Goal: Task Accomplishment & Management: Manage account settings

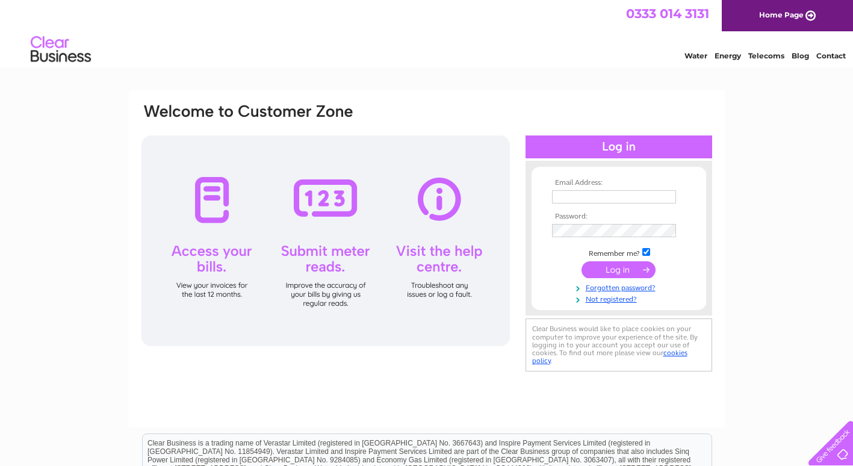
type input "mandalasheffield@yahoo.com"
click at [609, 266] on input "submit" at bounding box center [619, 269] width 74 height 17
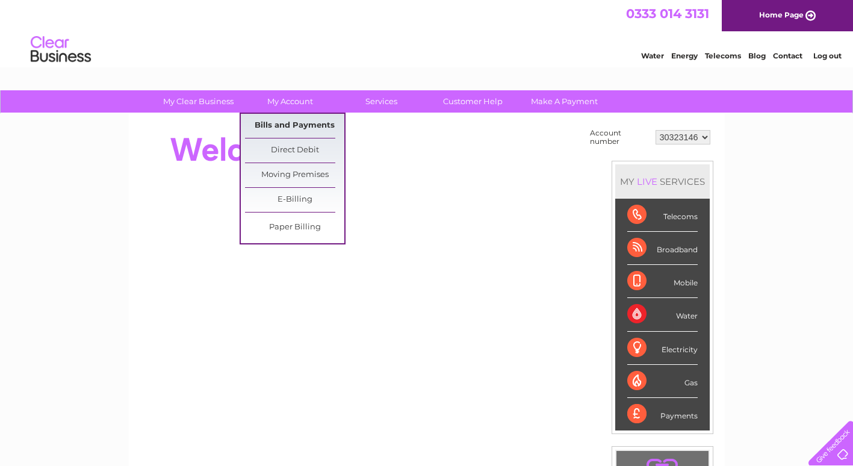
click at [272, 121] on link "Bills and Payments" at bounding box center [294, 126] width 99 height 24
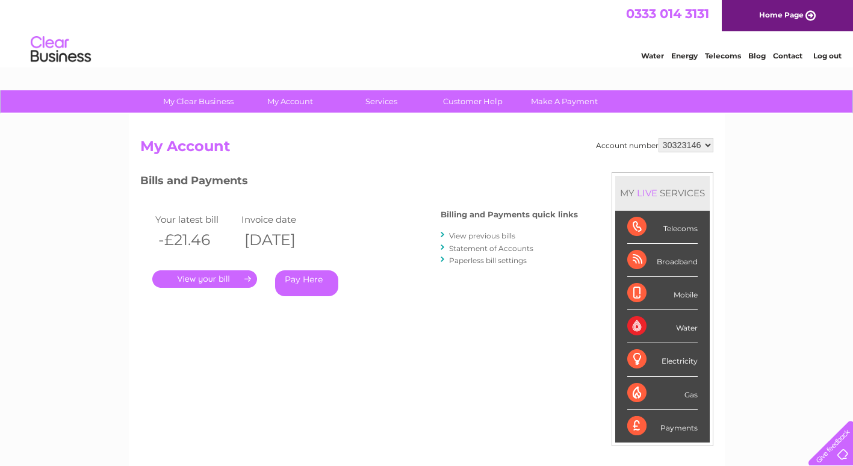
click at [201, 277] on link "." at bounding box center [204, 278] width 105 height 17
